Goal: Check status

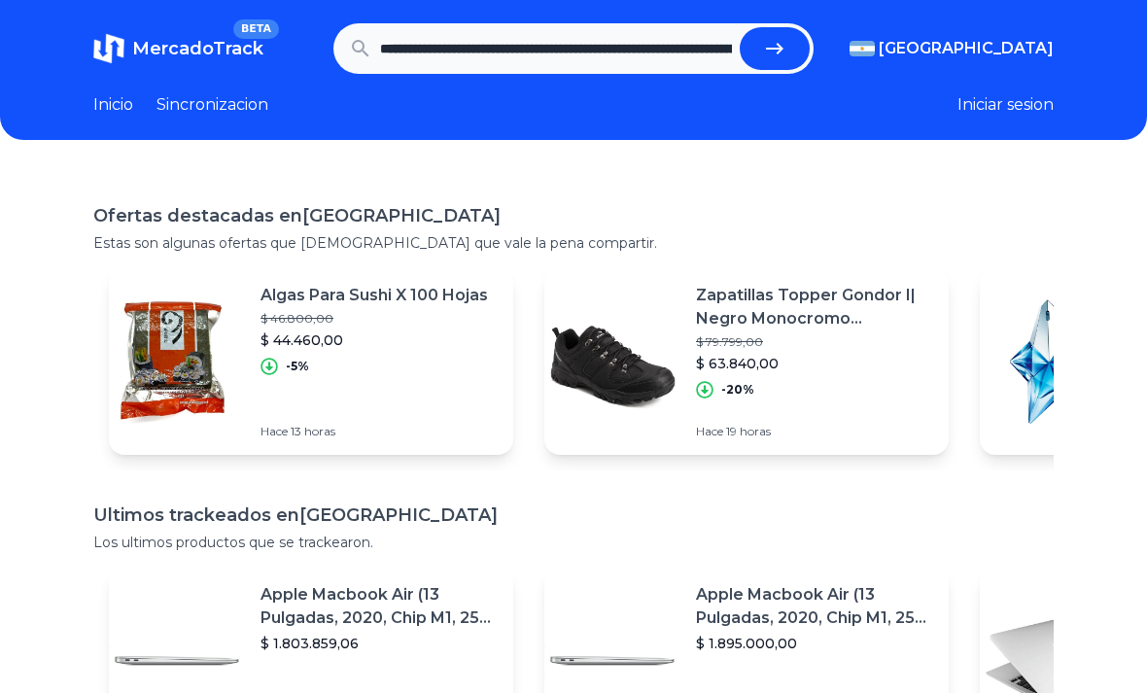
scroll to position [0, 638]
click at [765, 47] on icon "submit" at bounding box center [774, 48] width 23 height 23
type input "**********"
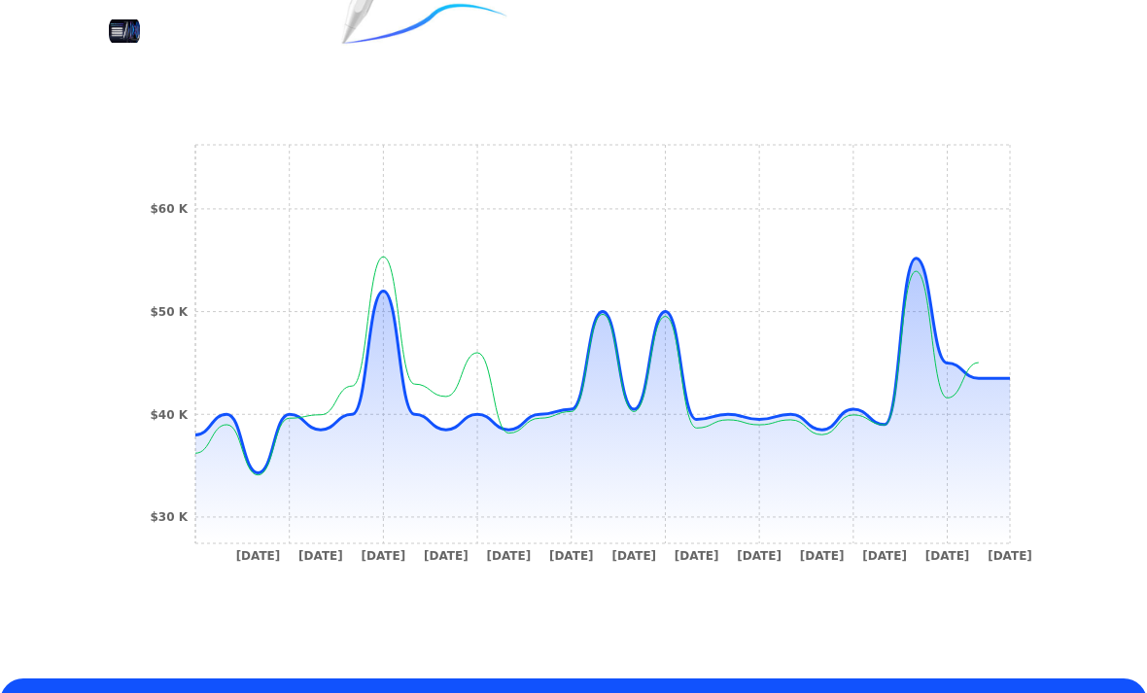
scroll to position [607, 0]
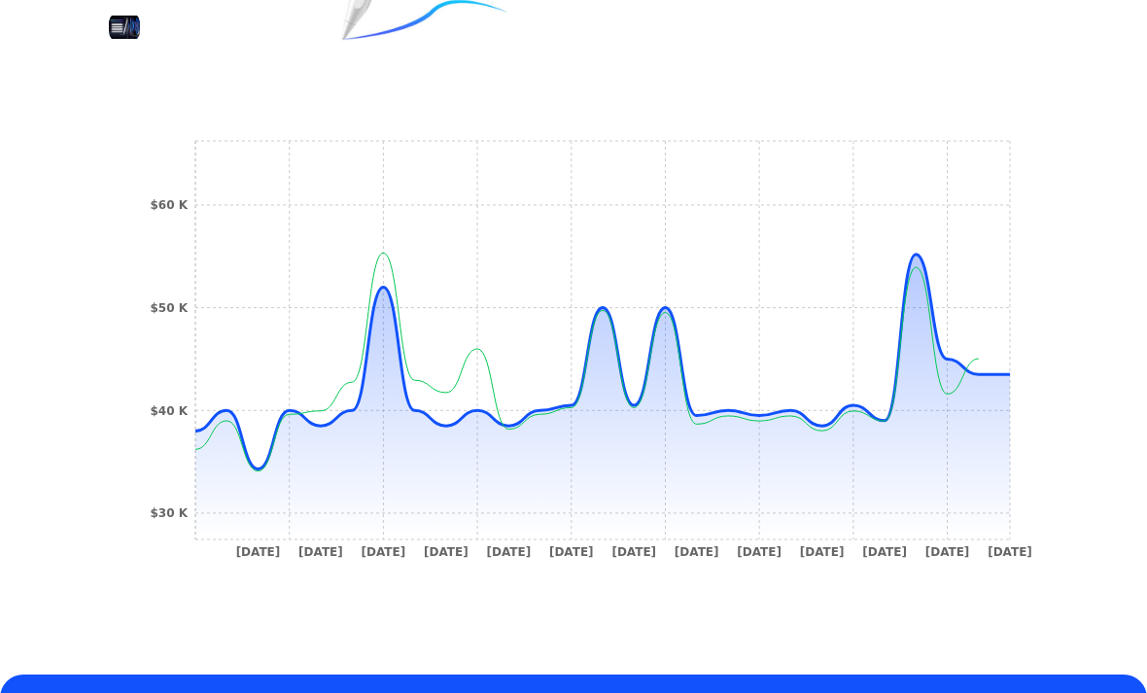
click at [869, 400] on icon "25 Oct 24 4 Nov 24 23 Nov 24 28 Nov 24 25 Jan 25 31 Jan 25 14 Feb 25 25 Feb 25 …" at bounding box center [573, 354] width 883 height 437
click at [1013, 367] on icon "25 Oct 24 4 Nov 24 23 Nov 24 28 Nov 24 25 Jan 25 31 Jan 25 14 Feb 25 25 Feb 25 …" at bounding box center [573, 354] width 883 height 437
click at [996, 362] on icon "25 Oct 24 4 Nov 24 23 Nov 24 28 Nov 24 25 Jan 25 31 Jan 25 14 Feb 25 25 Feb 25 …" at bounding box center [573, 354] width 883 height 437
click at [1006, 366] on icon "25 Oct 24 4 Nov 24 23 Nov 24 28 Nov 24 25 Jan 25 31 Jan 25 14 Feb 25 25 Feb 25 …" at bounding box center [573, 354] width 883 height 437
click at [915, 252] on circle at bounding box center [916, 255] width 8 height 8
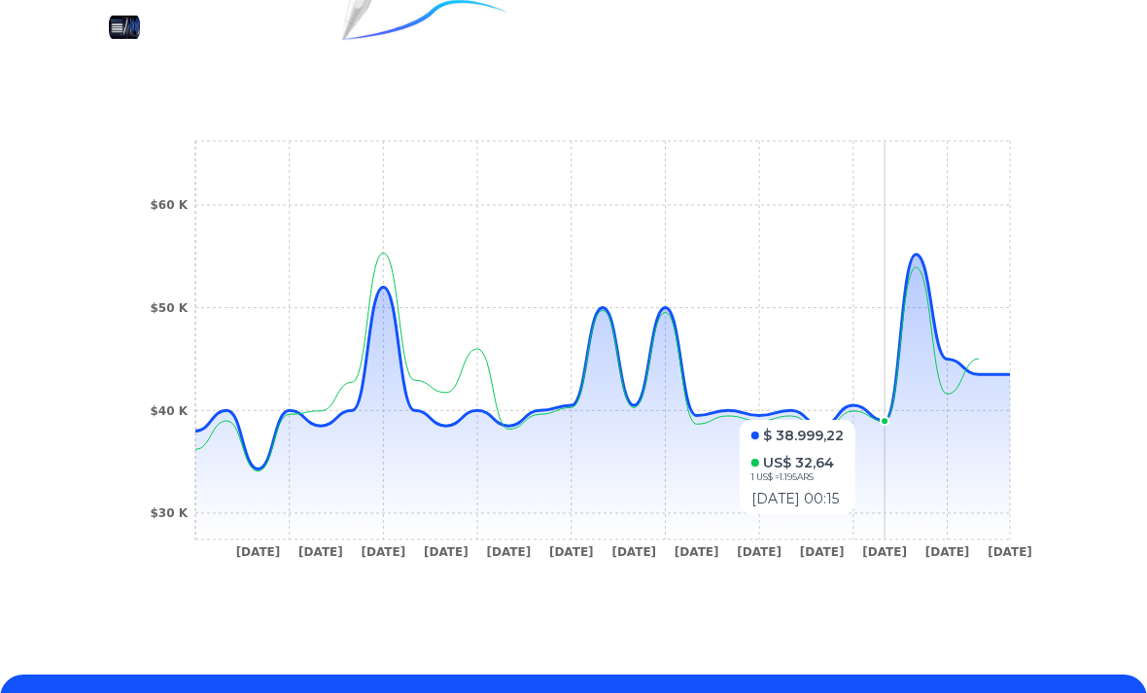
click at [886, 410] on line at bounding box center [602, 410] width 815 height 0
click at [880, 410] on line at bounding box center [602, 410] width 815 height 0
click at [911, 252] on icon "25 Oct 24 4 Nov 24 23 Nov 24 28 Nov 24 25 Jan 25 31 Jan 25 14 Feb 25 25 Feb 25 …" at bounding box center [573, 354] width 883 height 437
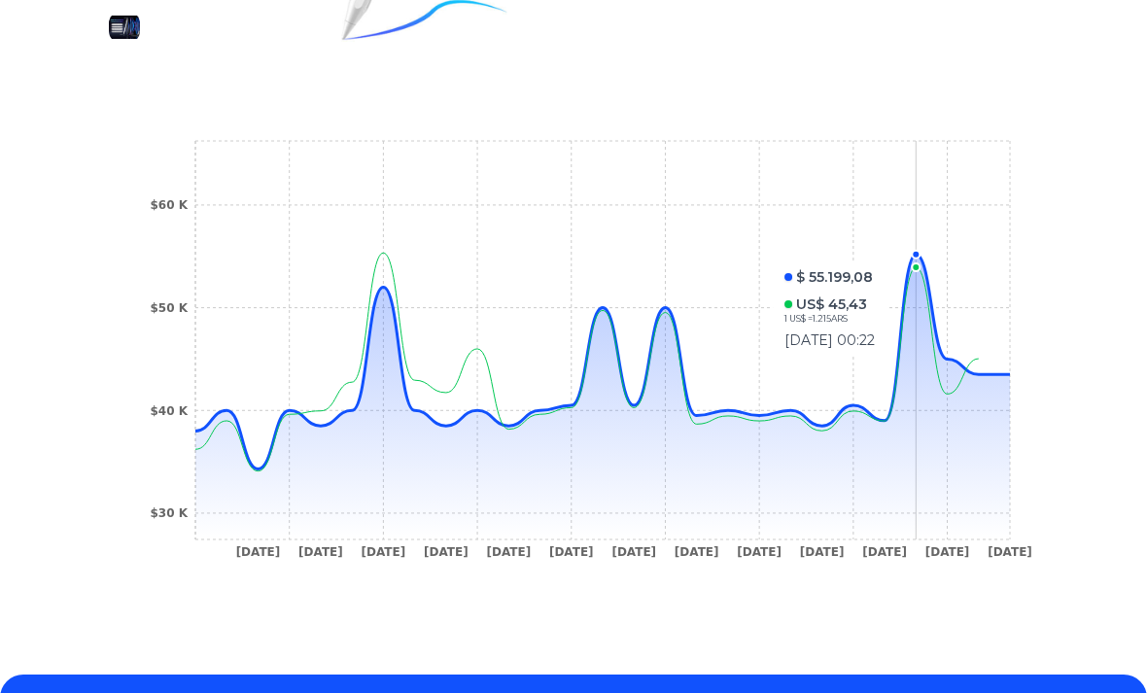
click at [1002, 366] on icon "25 Oct 24 4 Nov 24 23 Nov 24 28 Nov 24 25 Jan 25 31 Jan 25 14 Feb 25 25 Feb 25 …" at bounding box center [573, 354] width 883 height 437
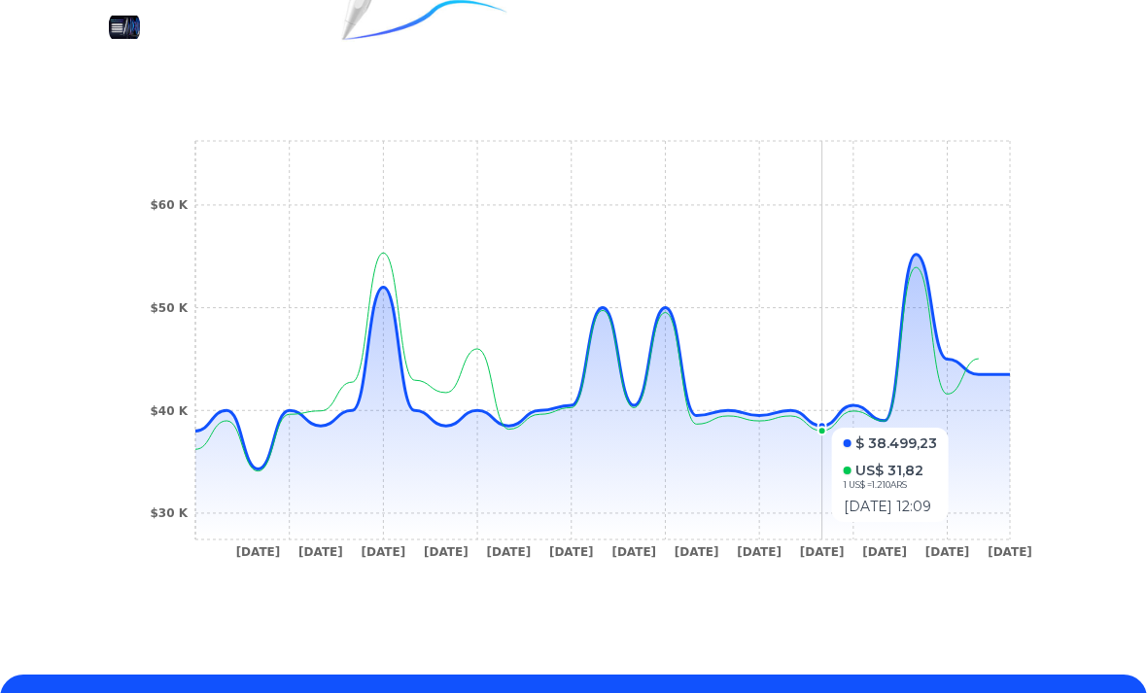
click at [825, 418] on icon "25 Oct 24 4 Nov 24 23 Nov 24 28 Nov 24 25 Jan 25 31 Jan 25 14 Feb 25 25 Feb 25 …" at bounding box center [573, 354] width 883 height 437
click at [882, 415] on icon "25 Oct 24 4 Nov 24 23 Nov 24 28 Nov 24 25 Jan 25 31 Jan 25 14 Feb 25 25 Feb 25 …" at bounding box center [573, 354] width 883 height 437
click at [816, 413] on icon "25 Oct 24 4 Nov 24 23 Nov 24 28 Nov 24 25 Jan 25 31 Jan 25 14 Feb 25 25 Feb 25 …" at bounding box center [573, 354] width 883 height 437
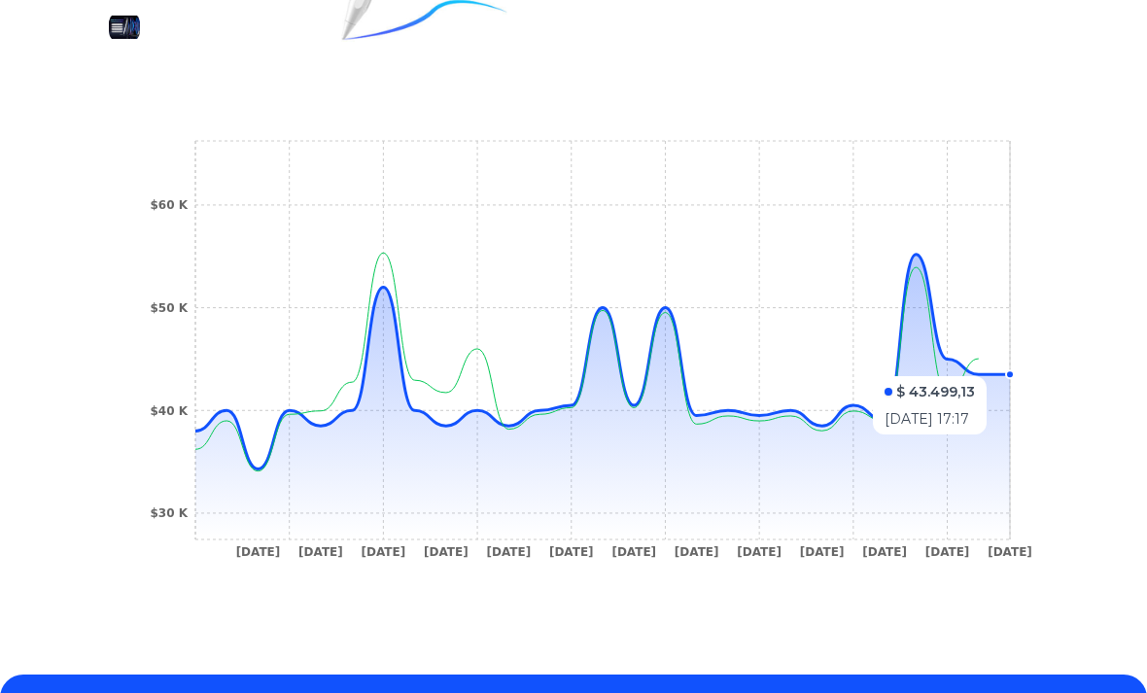
click at [1009, 366] on icon "25 Oct 24 4 Nov 24 23 Nov 24 28 Nov 24 25 Jan 25 31 Jan 25 14 Feb 25 25 Feb 25 …" at bounding box center [573, 354] width 883 height 437
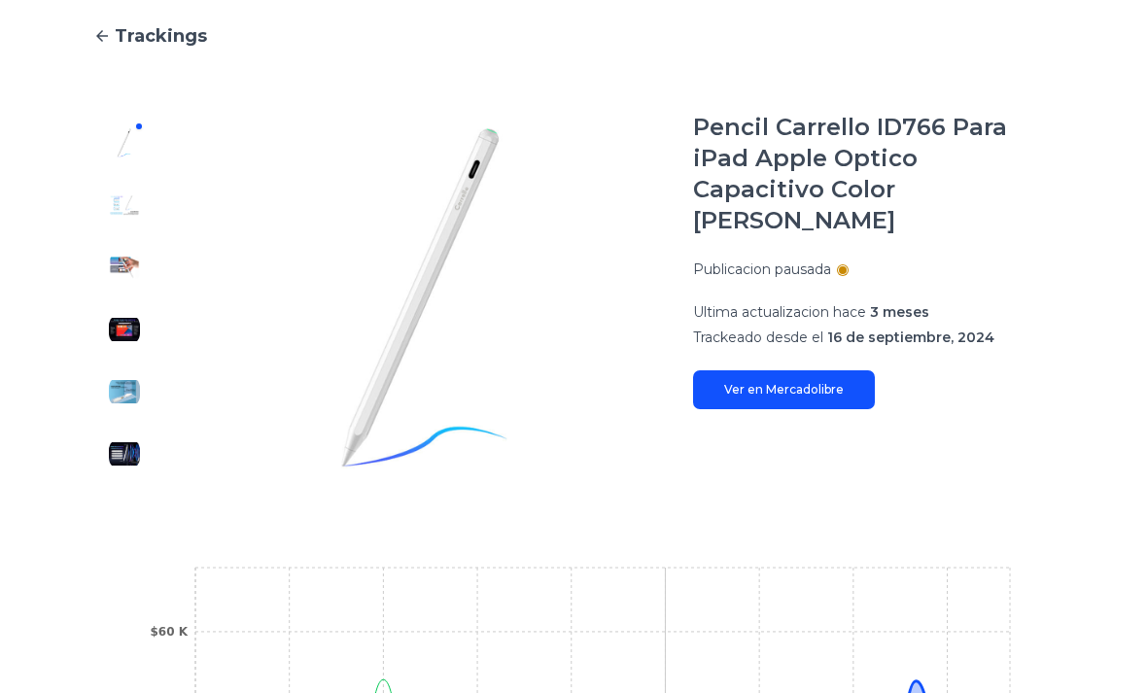
scroll to position [0, 0]
